Goal: Obtain resource: Download file/media

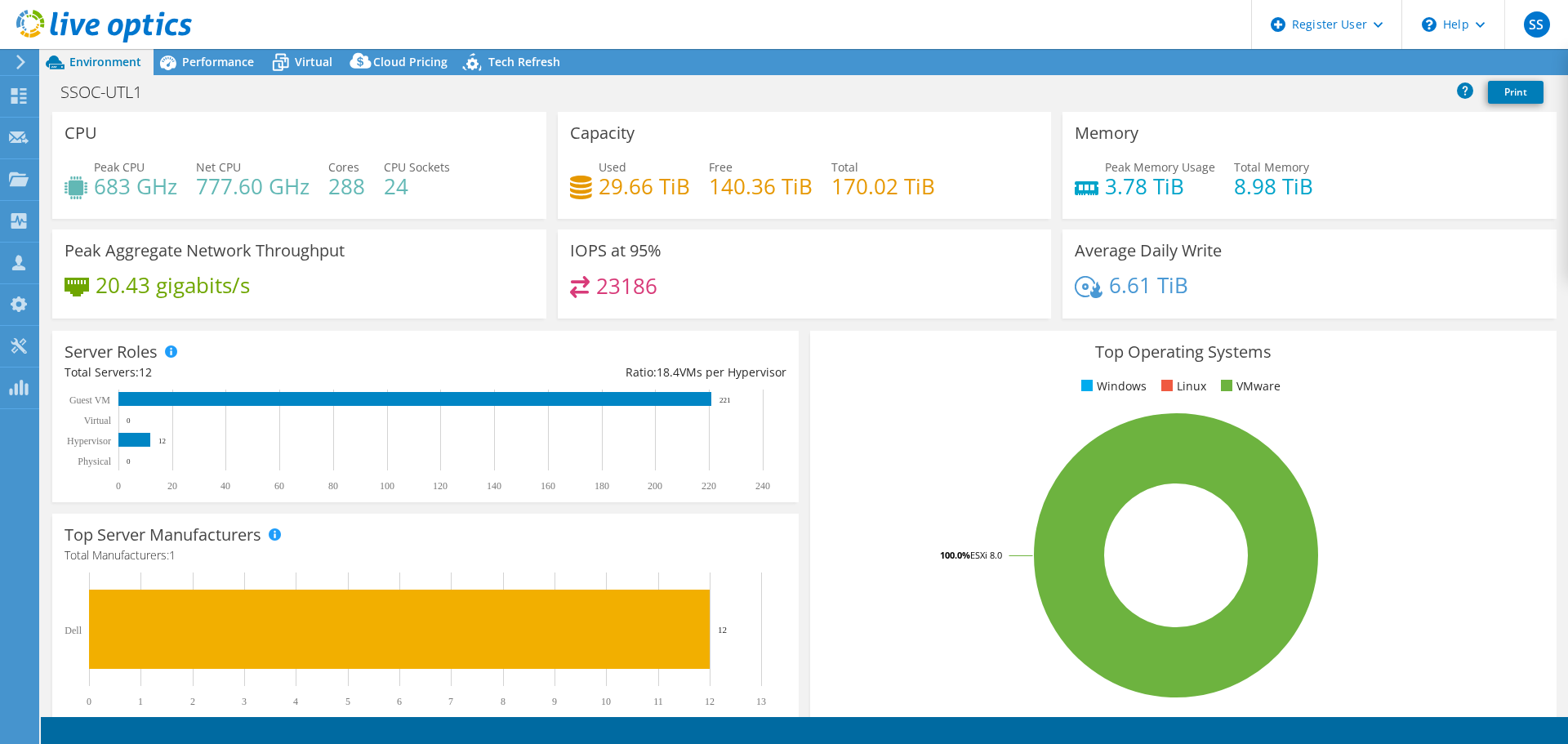
select select "USD"
click at [16, 60] on icon at bounding box center [20, 62] width 12 height 14
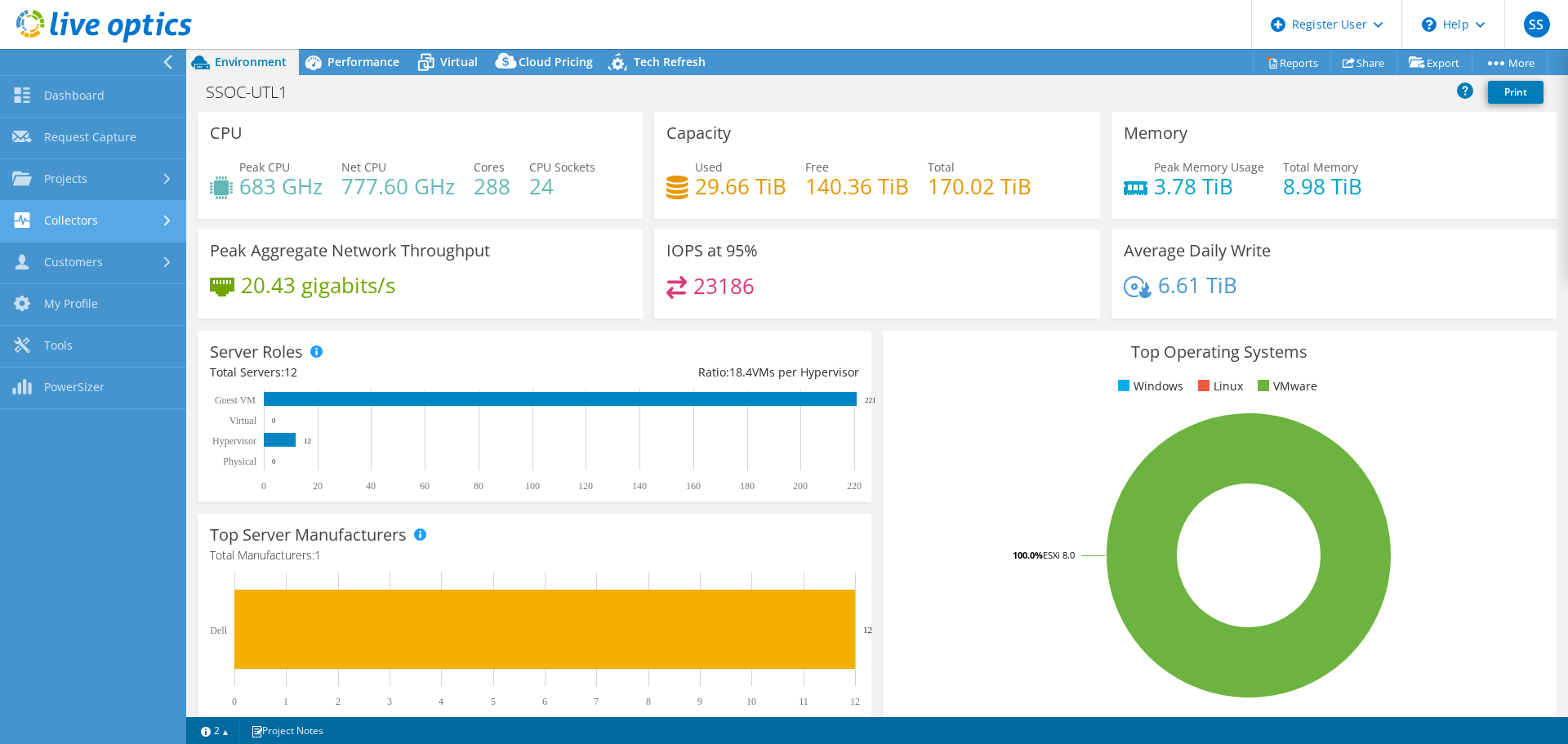
click at [123, 212] on link "Collectors" at bounding box center [93, 221] width 186 height 42
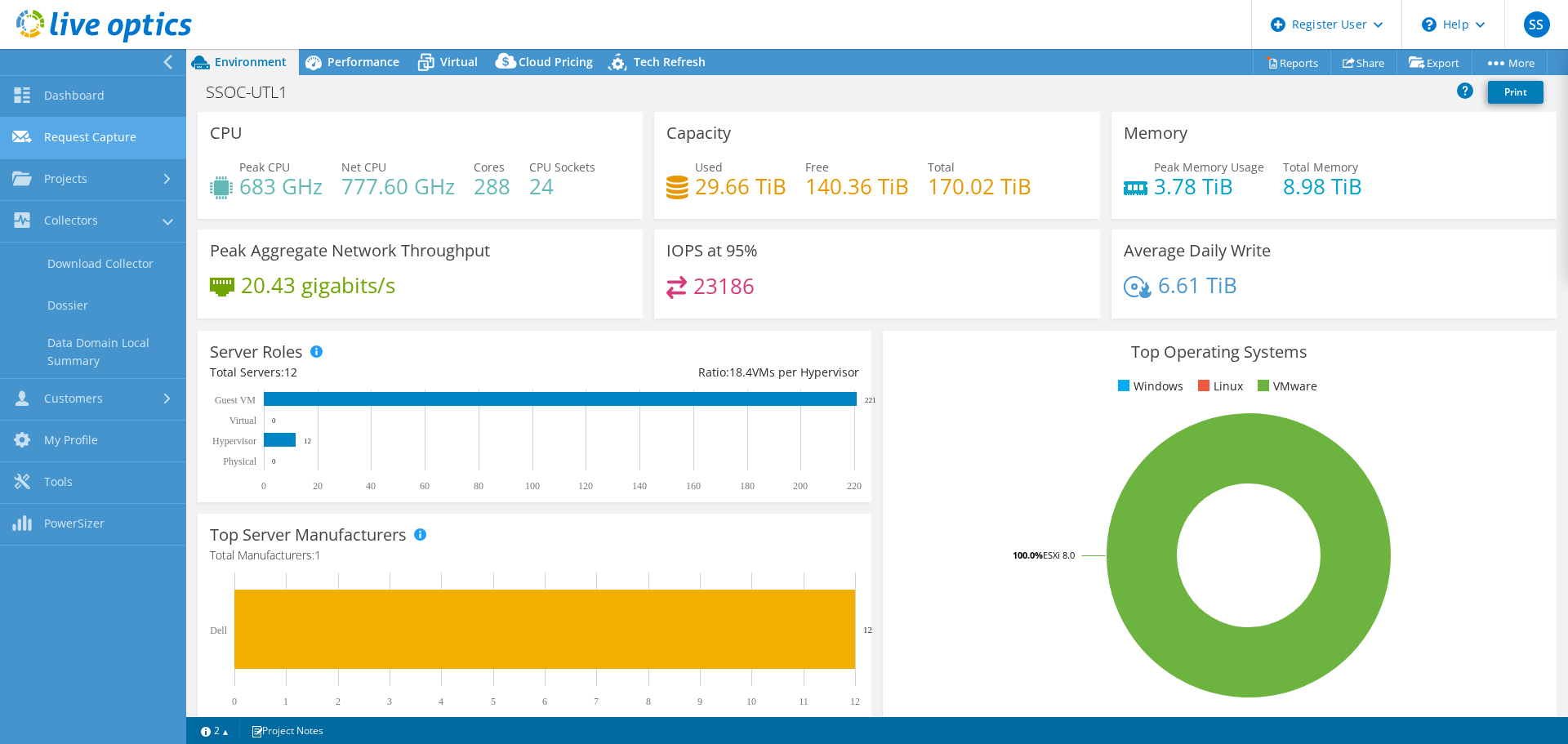
click at [96, 130] on link "Request Capture" at bounding box center [93, 139] width 186 height 42
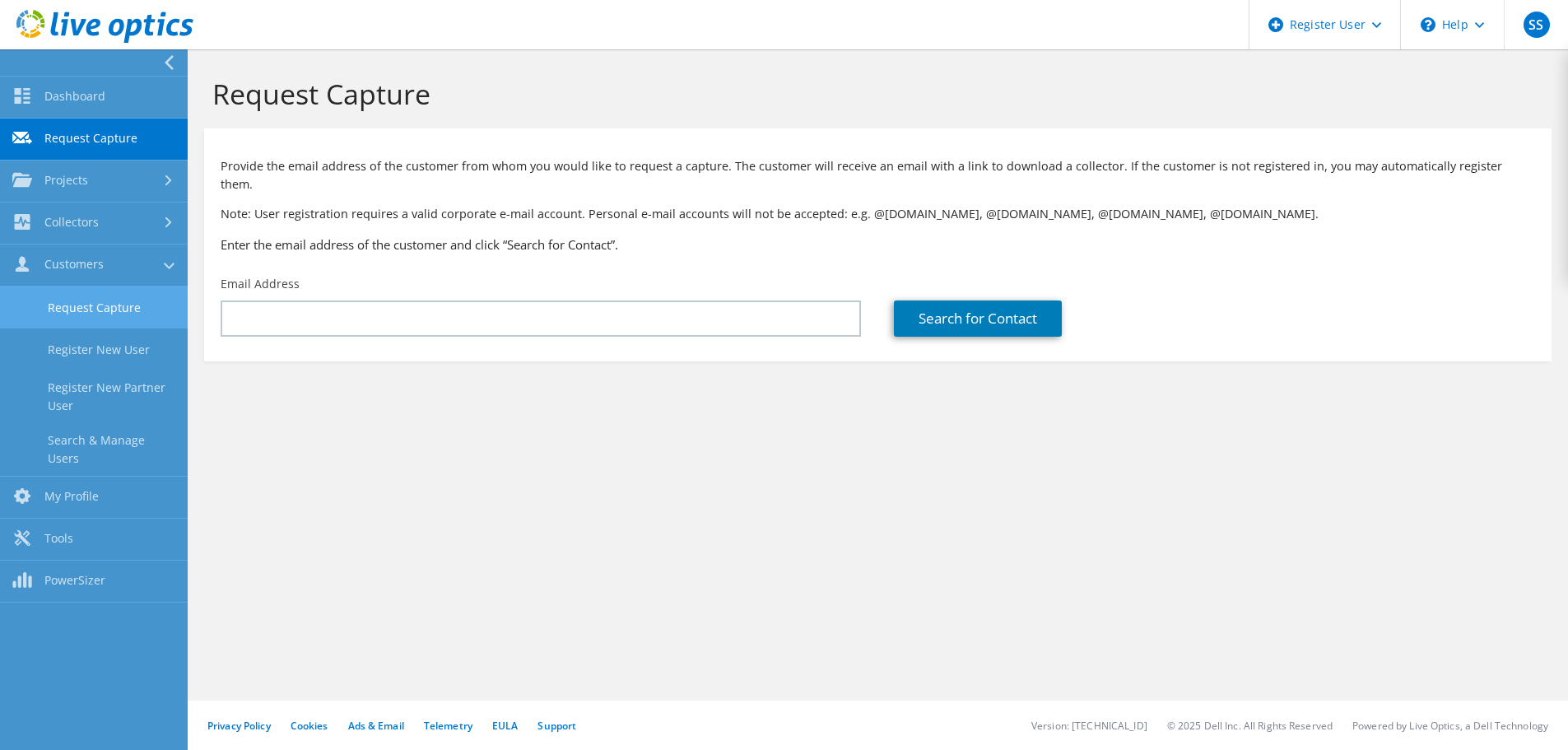
click at [117, 320] on link "Request Capture" at bounding box center [94, 307] width 188 height 42
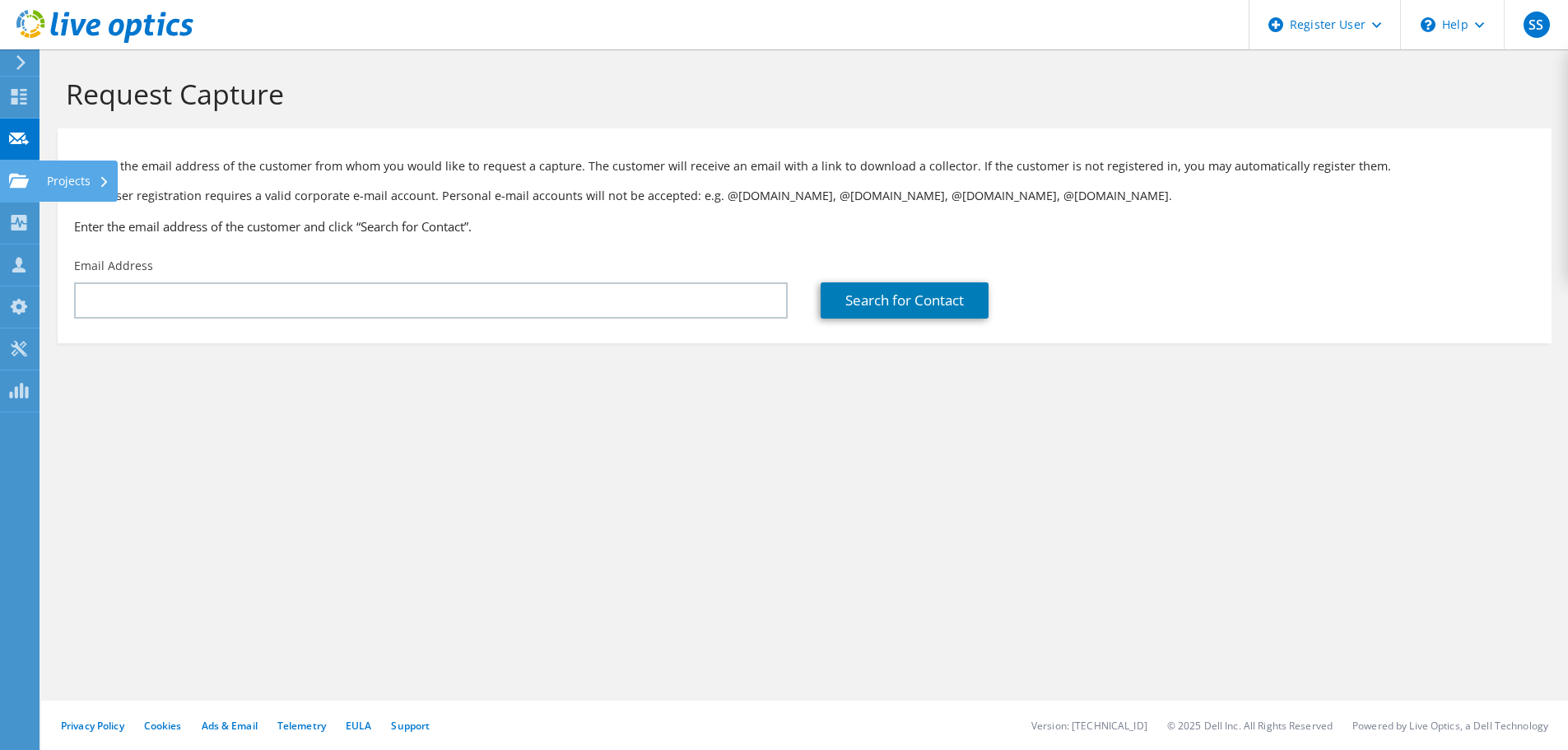
click at [15, 176] on use at bounding box center [18, 180] width 20 height 14
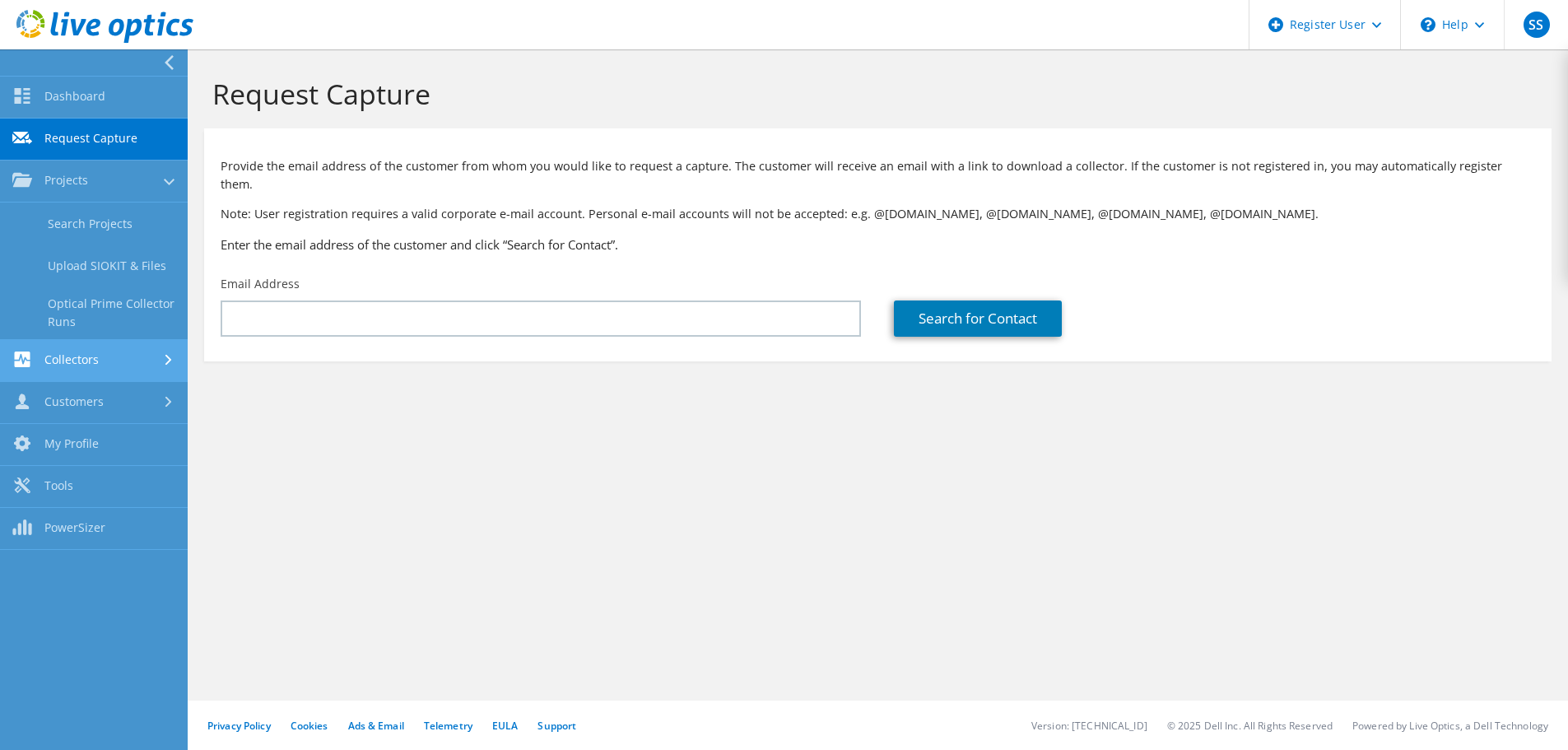
click at [20, 355] on use at bounding box center [22, 359] width 15 height 15
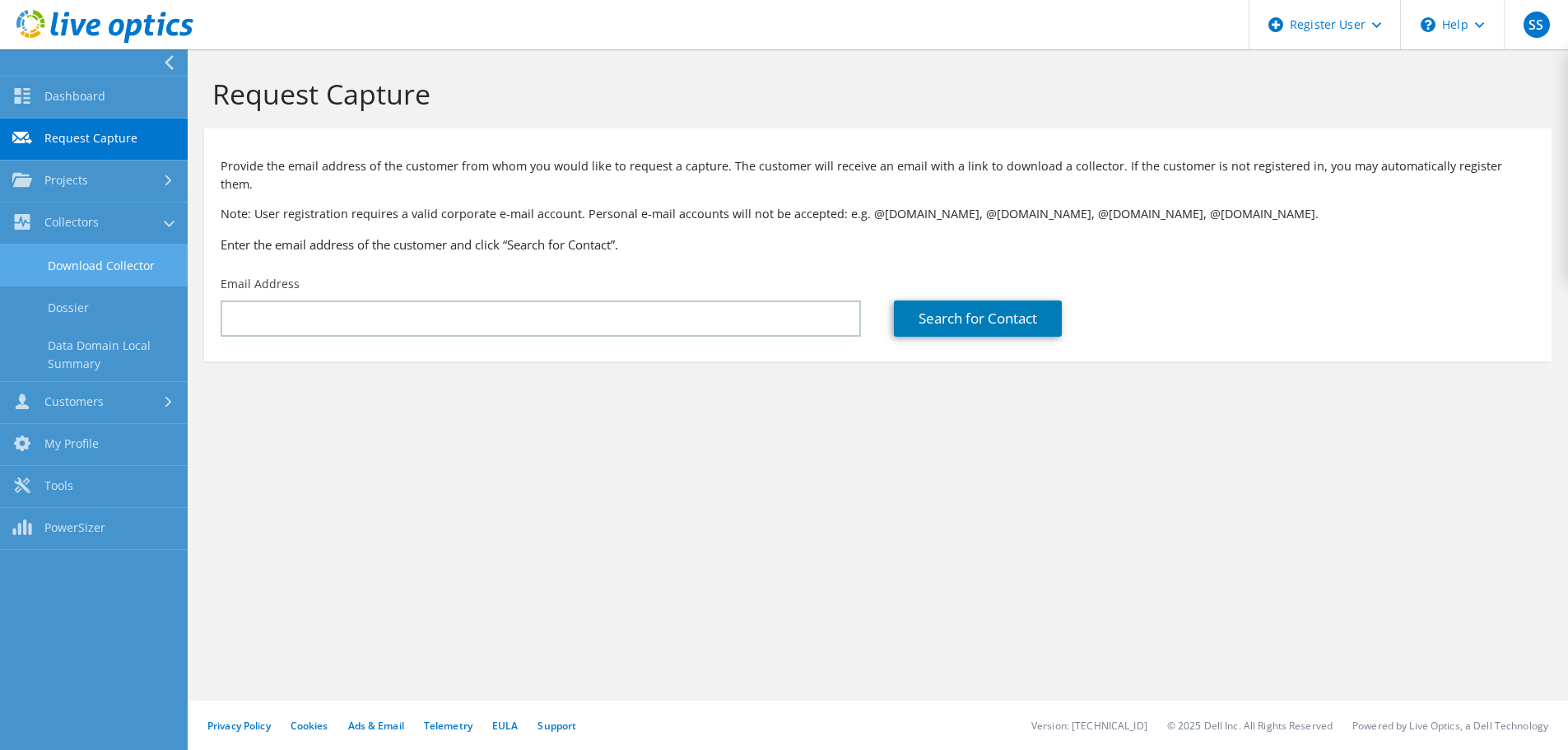
click at [129, 266] on link "Download Collector" at bounding box center [94, 265] width 188 height 42
